Goal: Go to known website: Access a specific website the user already knows

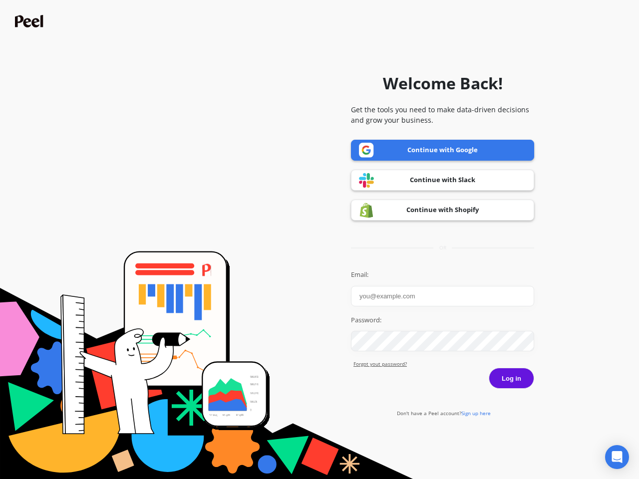
click at [617, 457] on icon "Open Intercom Messenger" at bounding box center [617, 457] width 10 height 12
